Goal: Information Seeking & Learning: Learn about a topic

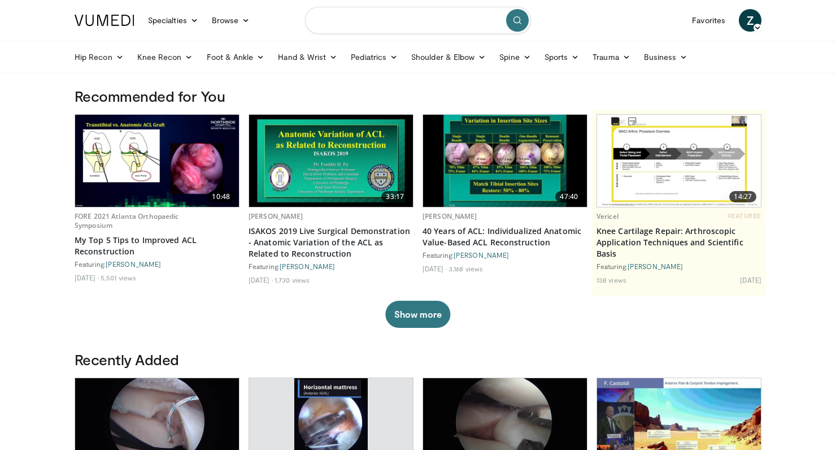
click at [359, 22] on input "Search topics, interventions" at bounding box center [418, 20] width 226 height 27
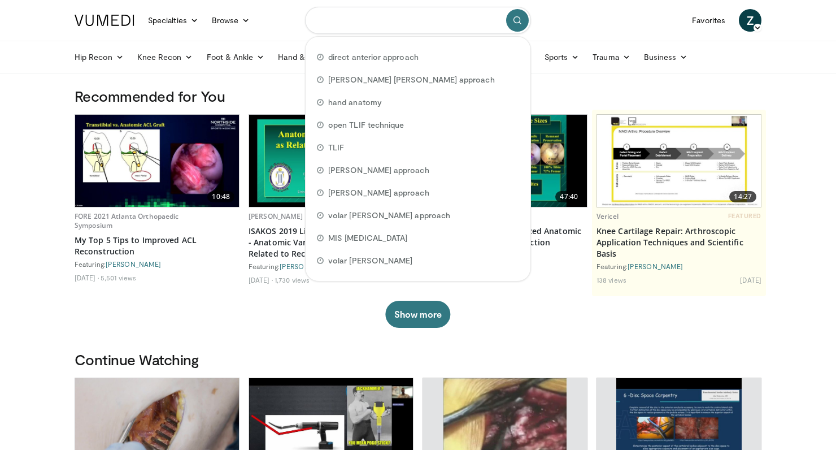
type input "*"
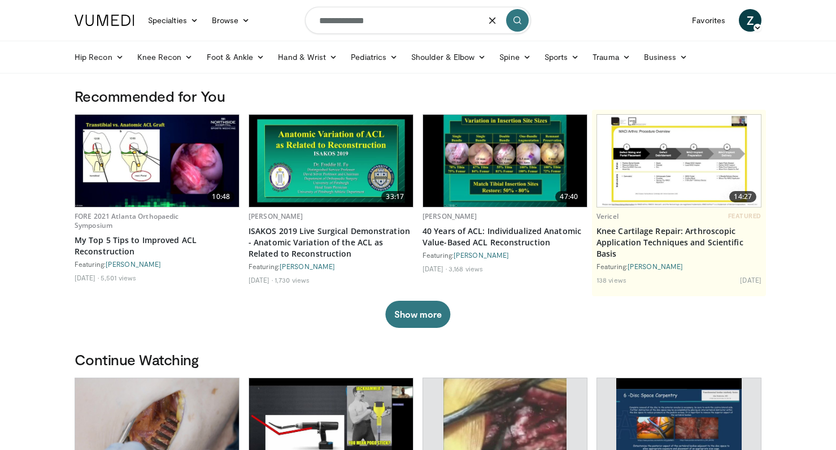
type input "**********"
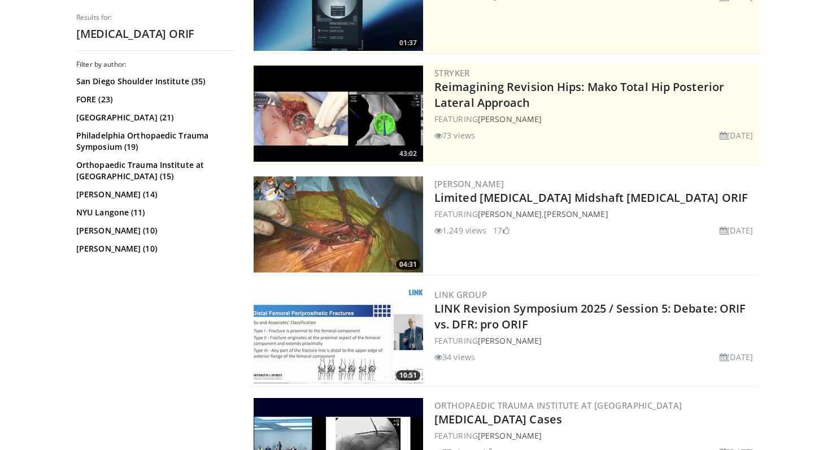
scroll to position [180, 0]
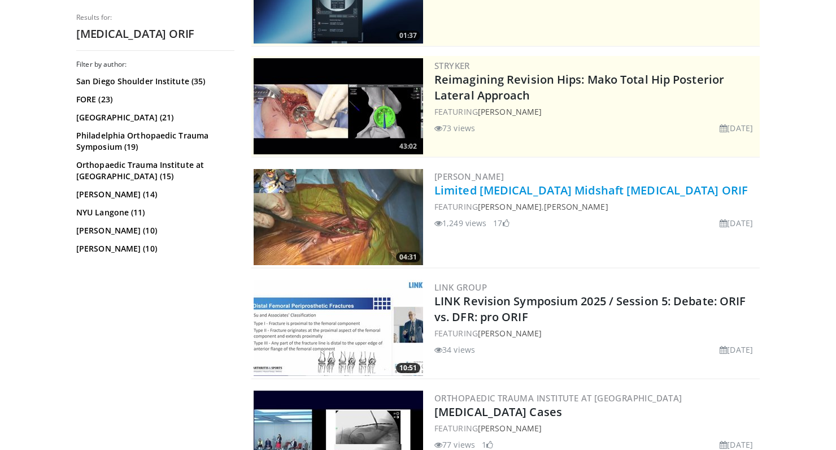
click at [570, 190] on link "Limited [MEDICAL_DATA] Midshaft [MEDICAL_DATA] ORIF" at bounding box center [590, 189] width 313 height 15
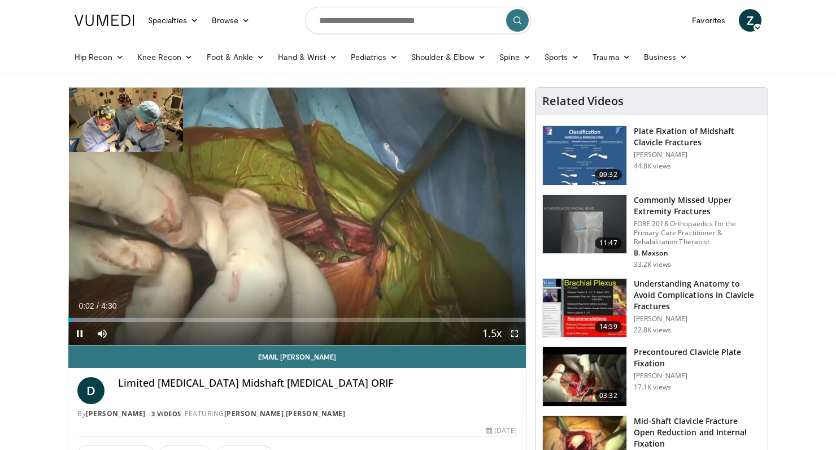
click at [514, 332] on span "Video Player" at bounding box center [514, 333] width 23 height 23
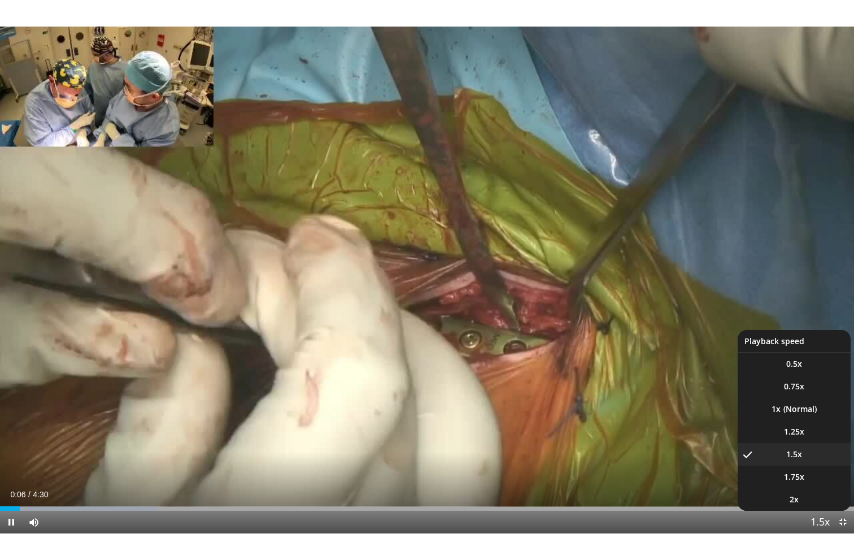
click at [812, 449] on span "Video Player" at bounding box center [820, 522] width 16 height 23
click at [799, 434] on span "1.25x" at bounding box center [794, 431] width 20 height 11
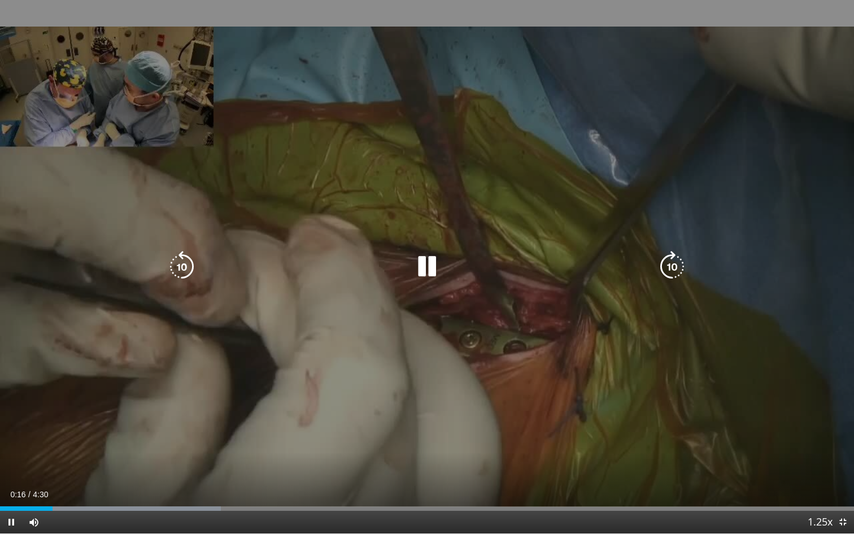
click at [182, 268] on icon "Video Player" at bounding box center [182, 267] width 32 height 32
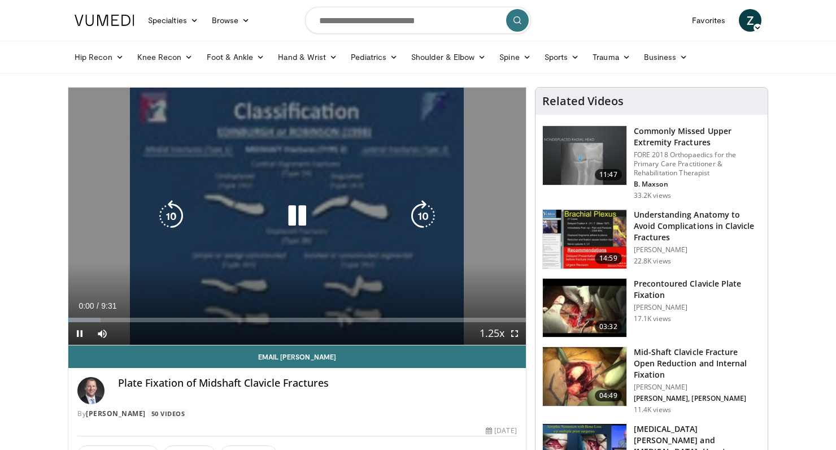
click at [297, 205] on icon "Video Player" at bounding box center [297, 216] width 32 height 32
